Goal: Information Seeking & Learning: Learn about a topic

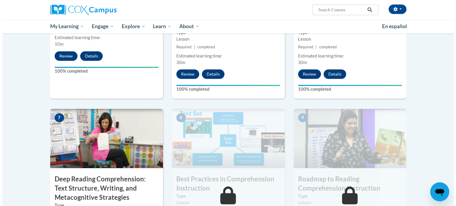
scroll to position [474, 0]
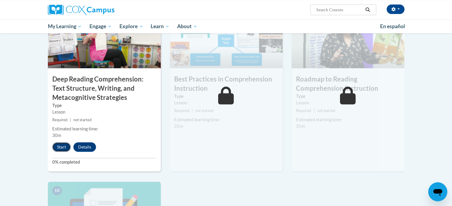
click at [62, 146] on button "Start" at bounding box center [61, 146] width 18 height 9
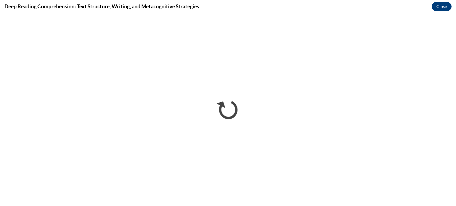
scroll to position [0, 0]
